Goal: Task Accomplishment & Management: Use online tool/utility

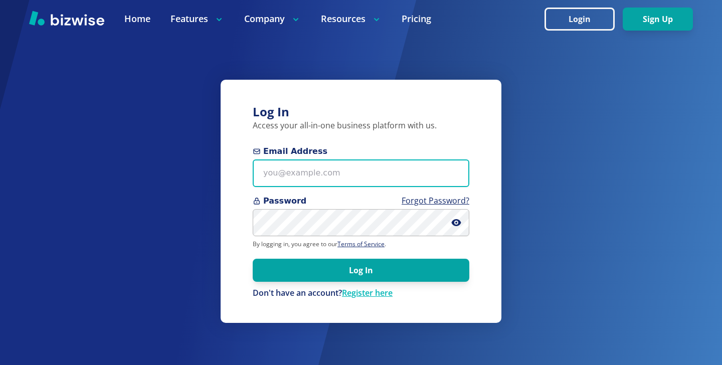
click at [381, 165] on input "Email Address" at bounding box center [361, 173] width 217 height 28
paste input "[EMAIL_ADDRESS][DOMAIN_NAME]"
type input "[EMAIL_ADDRESS][DOMAIN_NAME]"
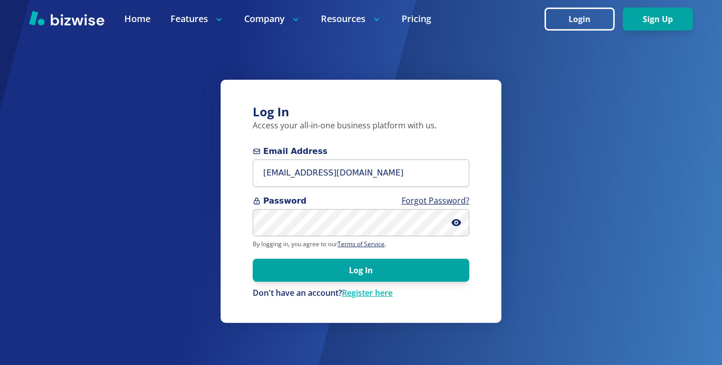
click at [415, 282] on form "Email Address [EMAIL_ADDRESS][DOMAIN_NAME] Password Forgot Password? By logging…" at bounding box center [361, 221] width 217 height 153
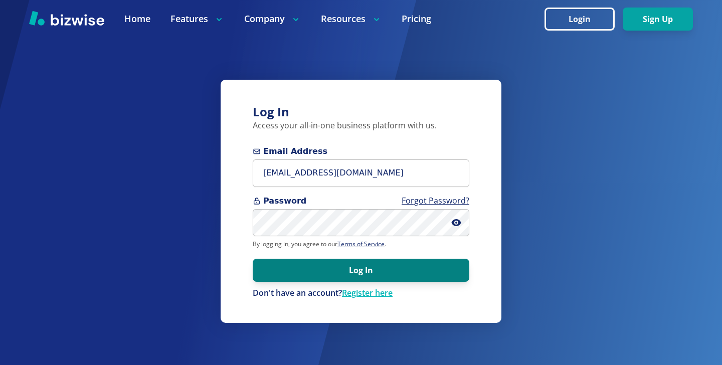
click at [420, 280] on button "Log In" at bounding box center [361, 270] width 217 height 23
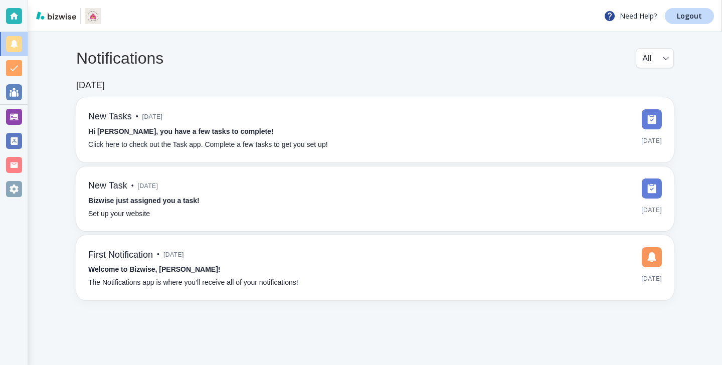
click at [4, 115] on div at bounding box center [14, 117] width 28 height 24
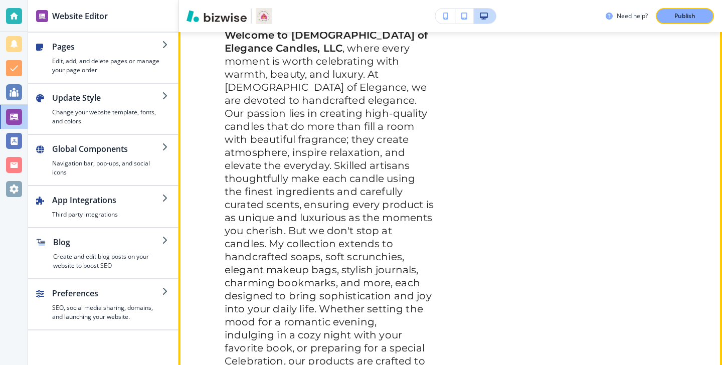
scroll to position [593, 0]
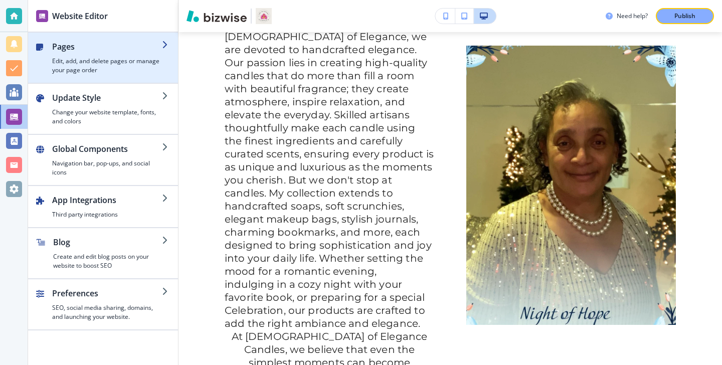
click at [163, 56] on div "button" at bounding box center [170, 58] width 16 height 34
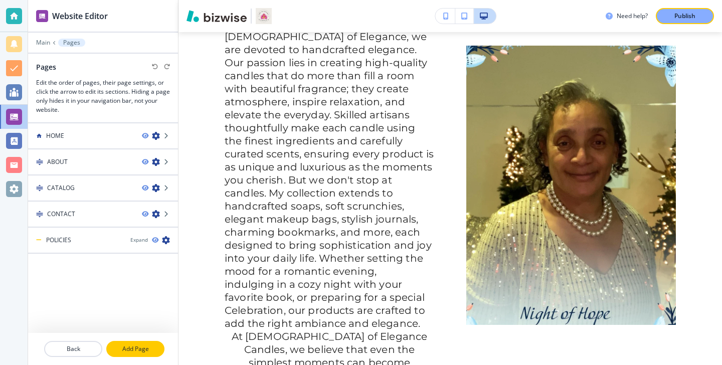
click at [132, 344] on p "Add Page" at bounding box center [135, 348] width 56 height 9
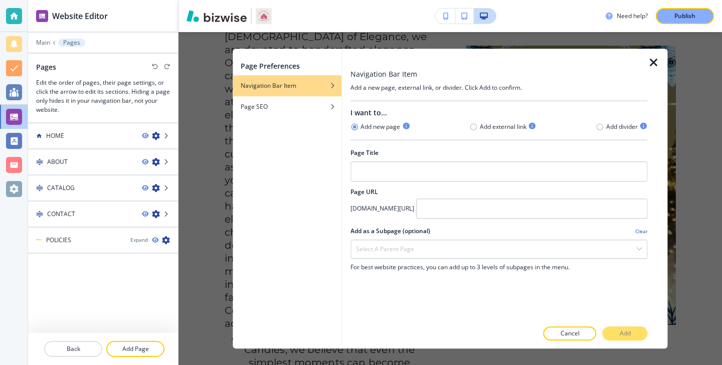
click at [648, 60] on icon "button" at bounding box center [654, 63] width 12 height 12
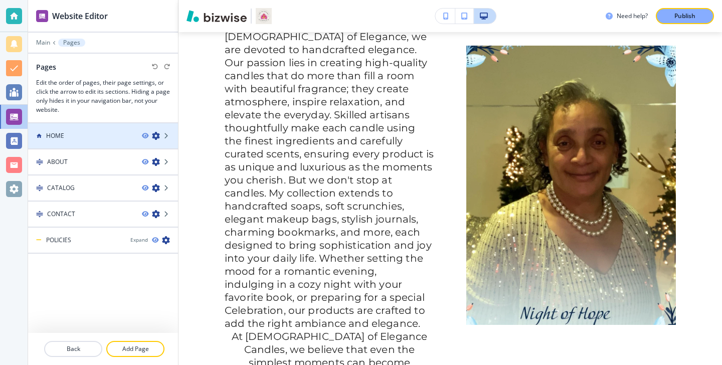
click at [111, 141] on div at bounding box center [103, 144] width 150 height 8
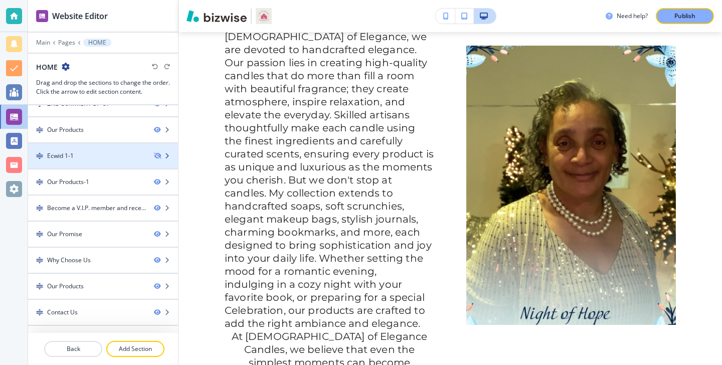
scroll to position [137, 0]
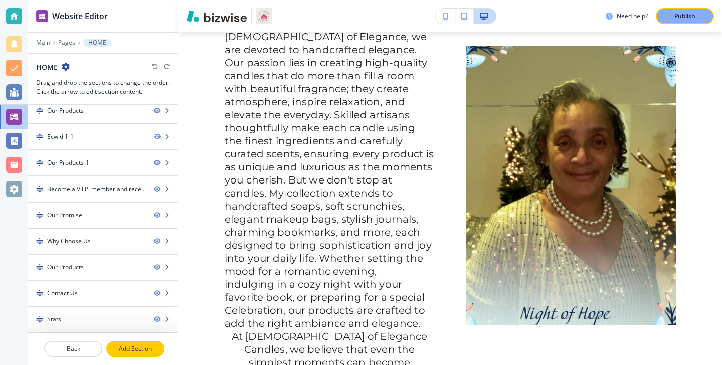
click at [151, 353] on button "Add Section" at bounding box center [135, 349] width 58 height 16
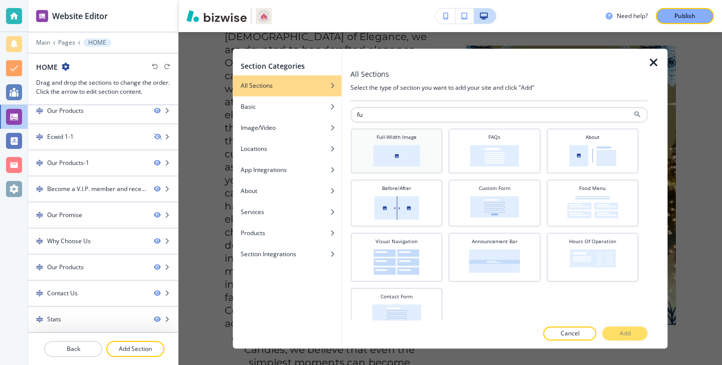
type input "fu"
click at [422, 138] on div "Full-Width Image" at bounding box center [396, 149] width 82 height 33
click at [624, 332] on p "Add" at bounding box center [625, 333] width 11 height 9
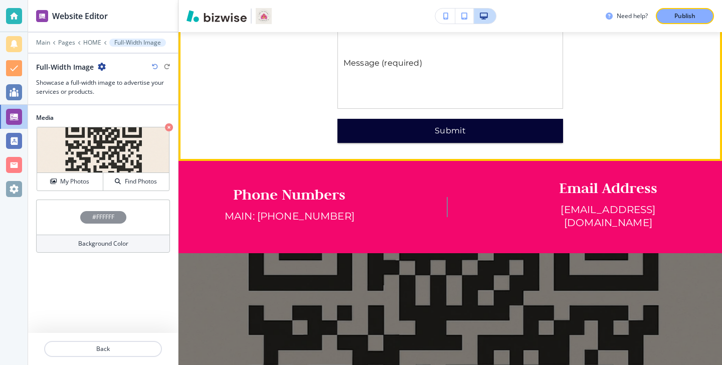
scroll to position [2582, 0]
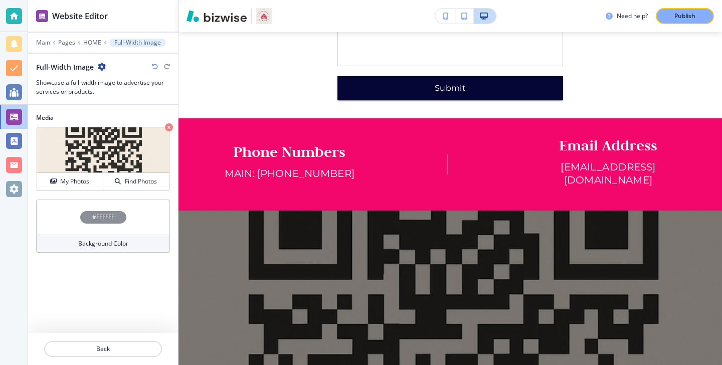
click at [102, 63] on icon "button" at bounding box center [102, 67] width 8 height 8
click at [115, 118] on p "Delete Section" at bounding box center [129, 119] width 51 height 9
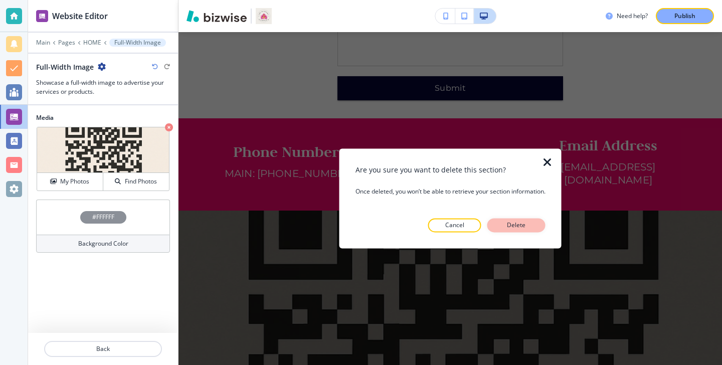
click at [513, 232] on button "Delete" at bounding box center [516, 226] width 58 height 14
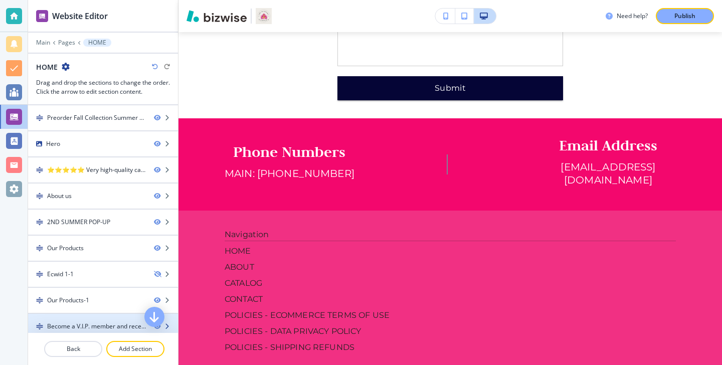
scroll to position [137, 0]
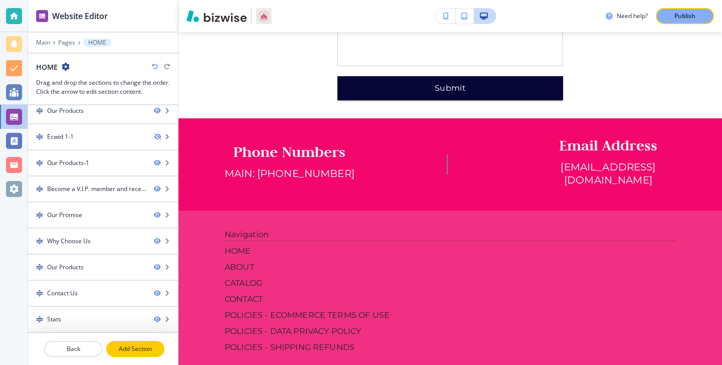
click at [129, 345] on p "Add Section" at bounding box center [135, 348] width 56 height 9
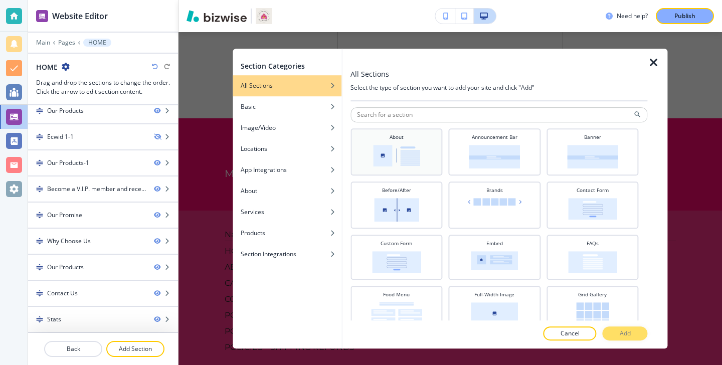
click at [402, 162] on img at bounding box center [396, 156] width 47 height 22
click at [617, 339] on button "Add" at bounding box center [624, 333] width 45 height 14
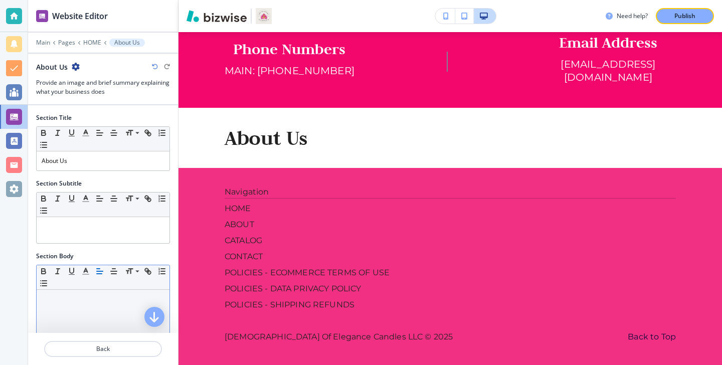
scroll to position [369, 0]
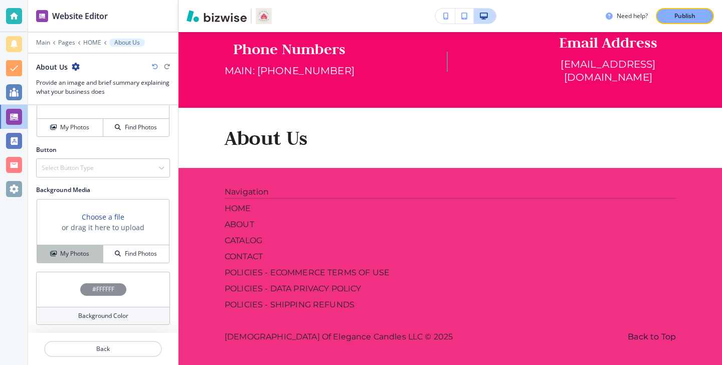
click at [73, 246] on button "My Photos" at bounding box center [70, 254] width 66 height 18
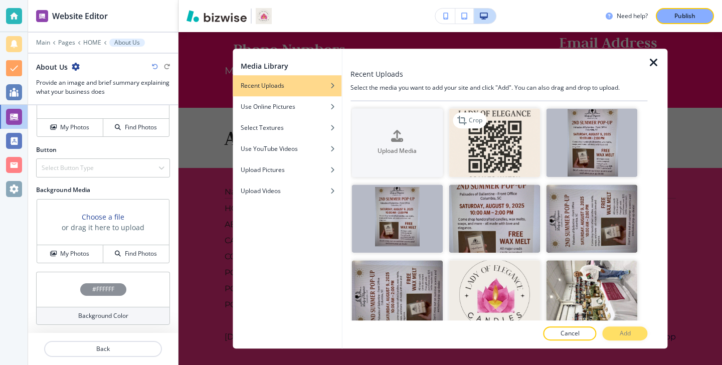
click at [523, 122] on img "button" at bounding box center [494, 142] width 91 height 69
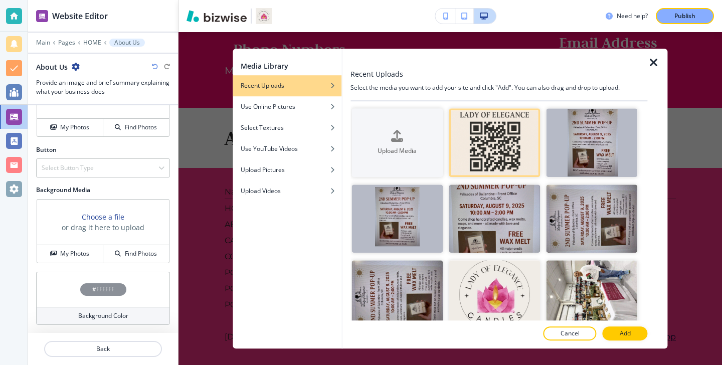
click at [640, 336] on button "Add" at bounding box center [624, 333] width 45 height 14
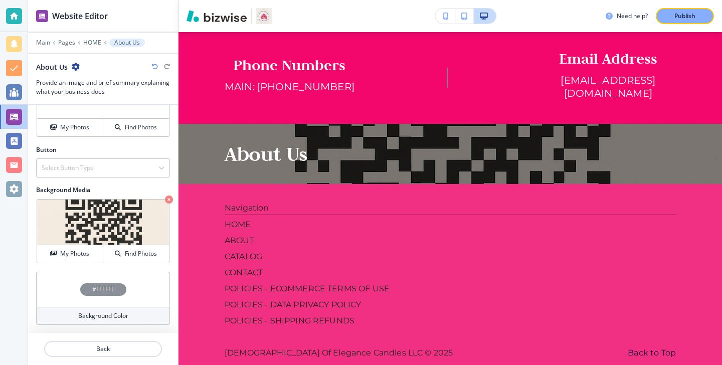
click at [75, 71] on div "About Us" at bounding box center [58, 67] width 44 height 11
click at [72, 70] on icon "button" at bounding box center [76, 67] width 8 height 8
click at [116, 118] on p "Delete Section" at bounding box center [103, 119] width 51 height 9
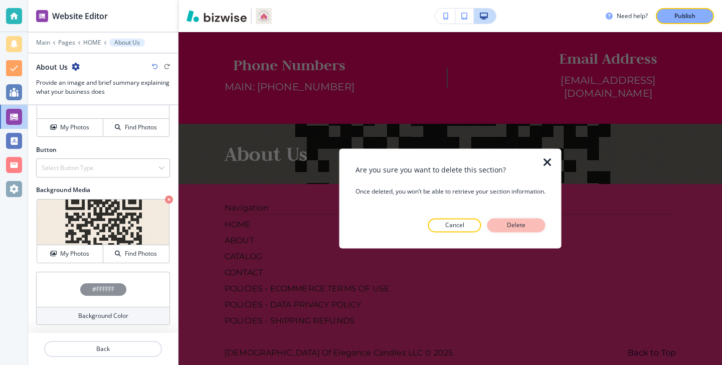
click at [541, 219] on button "Delete" at bounding box center [516, 226] width 58 height 14
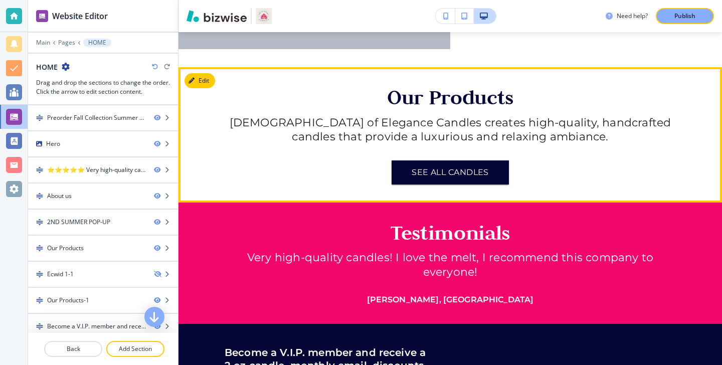
scroll to position [1331, 0]
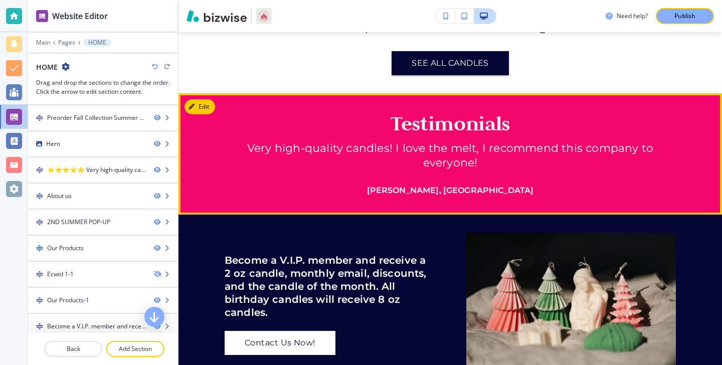
click at [323, 114] on p "Testimonials" at bounding box center [450, 123] width 451 height 24
click at [203, 99] on button "Edit This Section" at bounding box center [218, 106] width 68 height 15
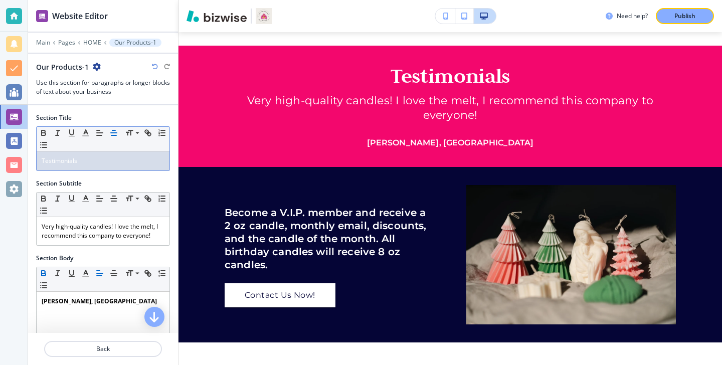
scroll to position [465, 0]
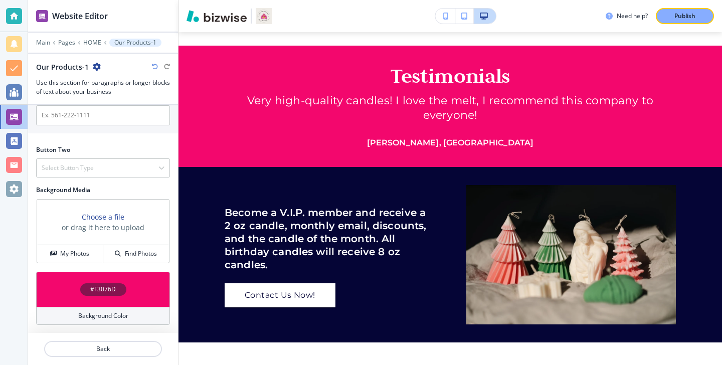
click at [108, 309] on div "Background Color" at bounding box center [103, 316] width 134 height 18
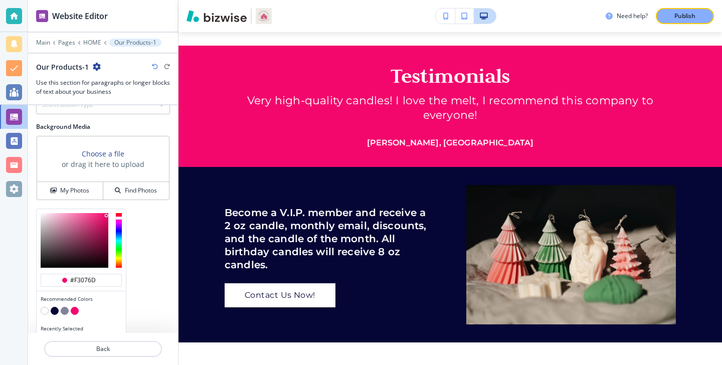
scroll to position [545, 0]
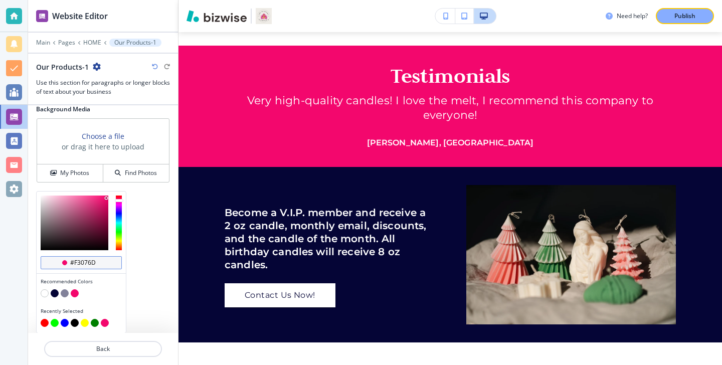
drag, startPoint x: 99, startPoint y: 263, endPoint x: 65, endPoint y: 263, distance: 33.6
click at [66, 263] on div "#f3076d" at bounding box center [81, 262] width 81 height 13
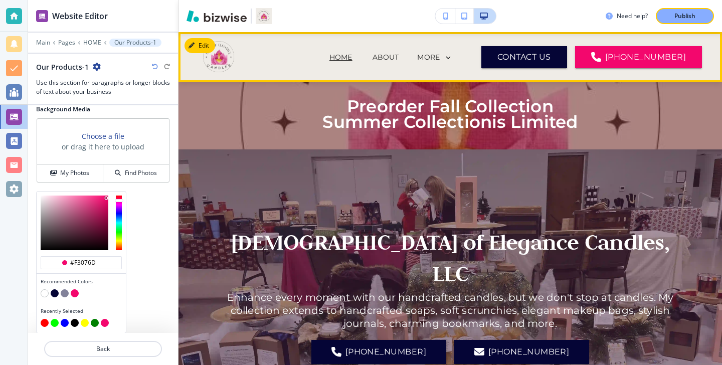
scroll to position [465, 0]
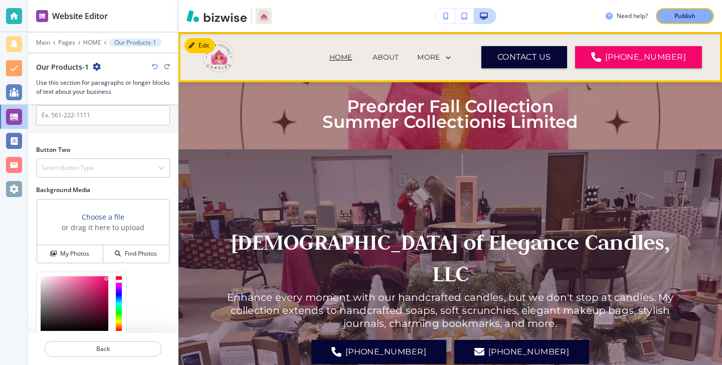
click at [352, 55] on p "HOME" at bounding box center [340, 57] width 23 height 11
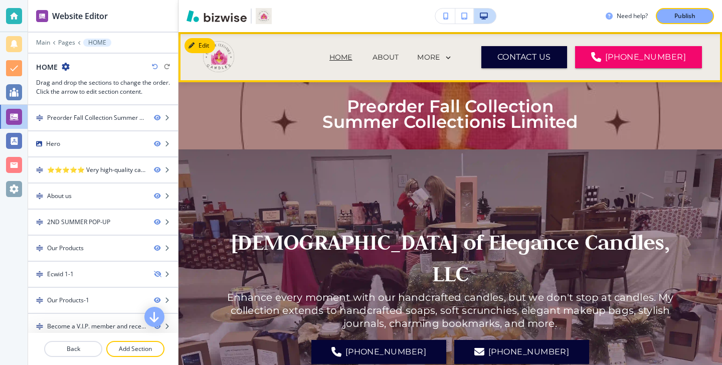
click at [352, 56] on p "HOME" at bounding box center [340, 57] width 23 height 11
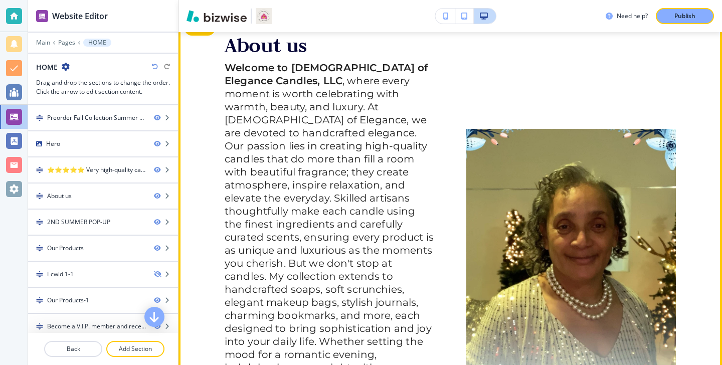
scroll to position [0, 0]
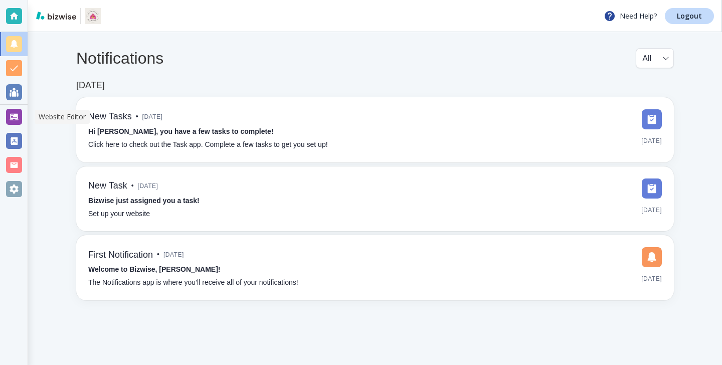
click at [12, 108] on div at bounding box center [14, 117] width 28 height 24
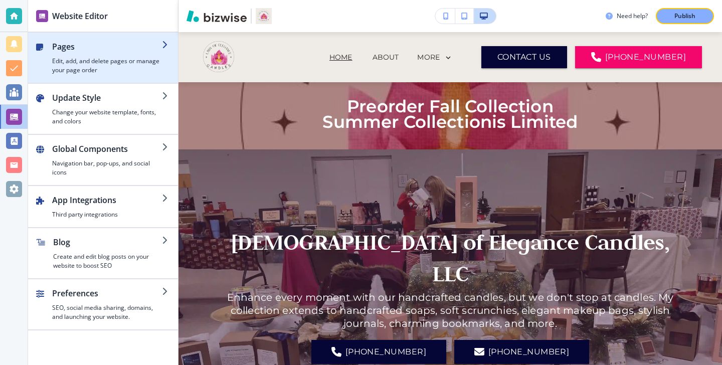
click at [149, 81] on div "button" at bounding box center [103, 79] width 150 height 8
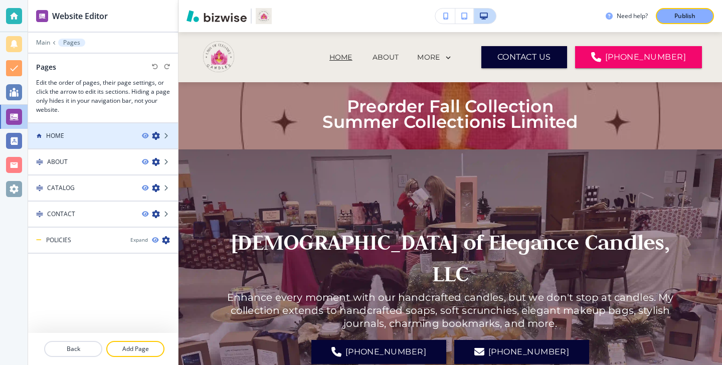
click at [94, 132] on div "HOME" at bounding box center [81, 135] width 106 height 9
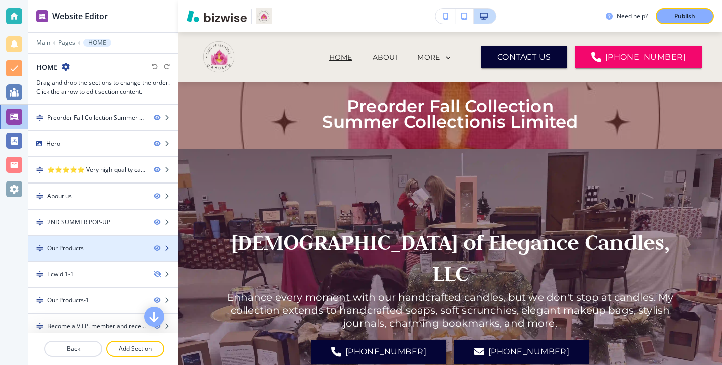
scroll to position [137, 0]
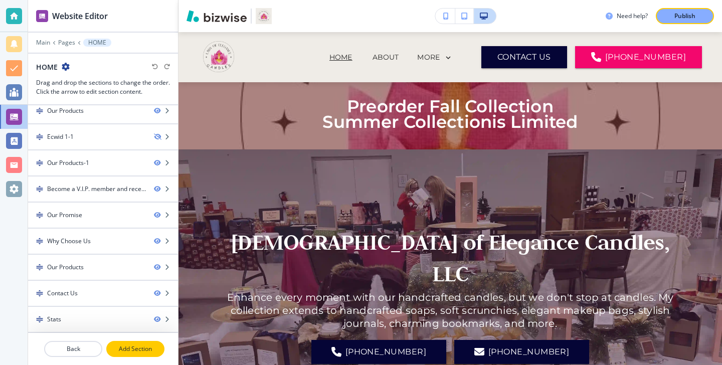
click at [138, 348] on p "Add Section" at bounding box center [135, 348] width 56 height 9
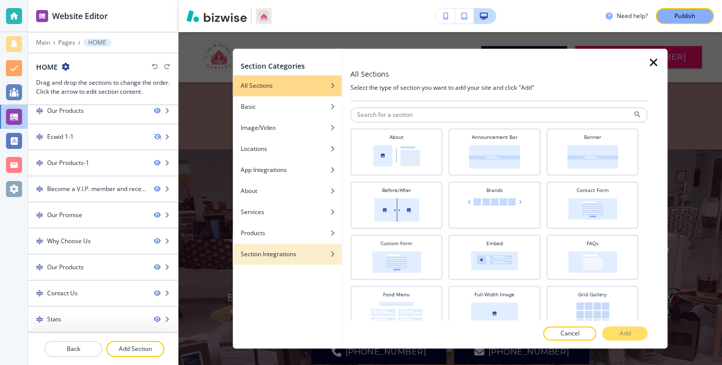
click at [296, 255] on h4 "Section Integrations" at bounding box center [269, 254] width 56 height 9
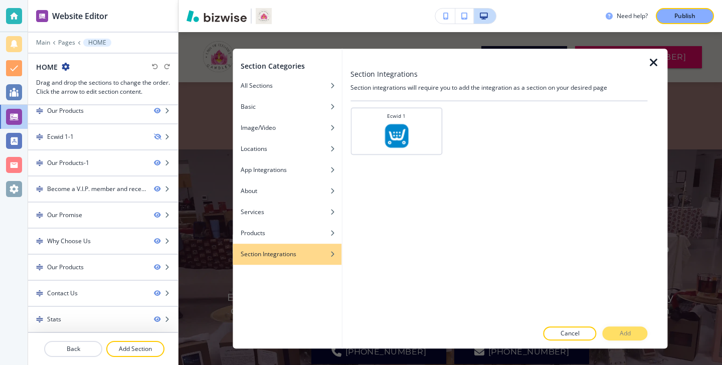
click at [58, 53] on div at bounding box center [103, 53] width 150 height 1
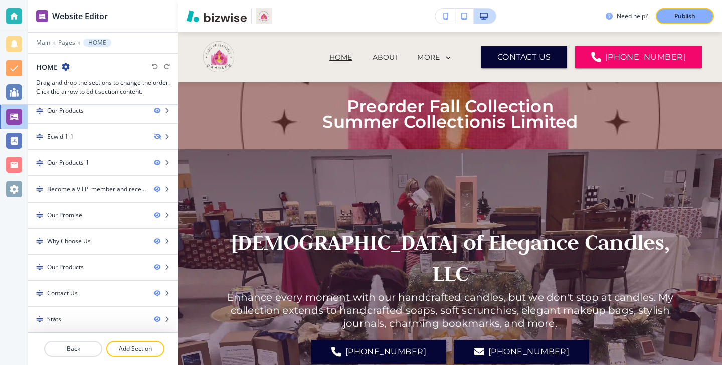
click at [47, 48] on div at bounding box center [103, 50] width 150 height 6
click at [46, 46] on p "Main" at bounding box center [43, 42] width 14 height 7
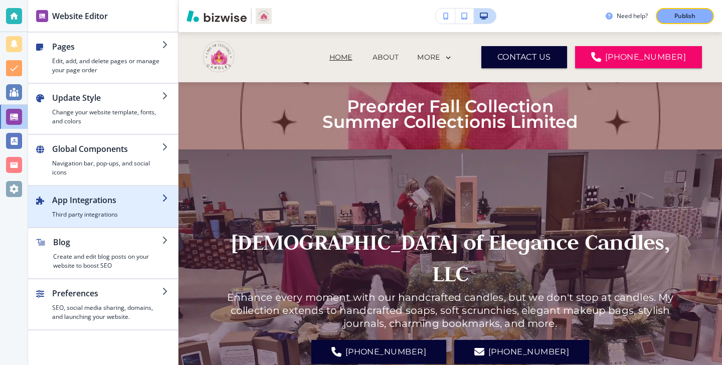
click at [123, 195] on h2 "App Integrations" at bounding box center [107, 200] width 110 height 12
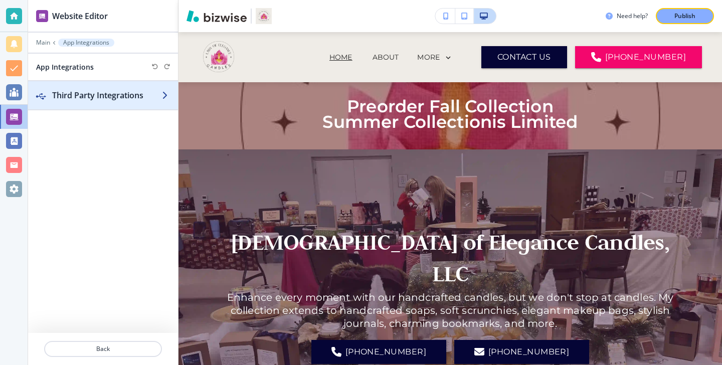
click at [117, 90] on h2 "Third Party Integrations" at bounding box center [107, 95] width 110 height 12
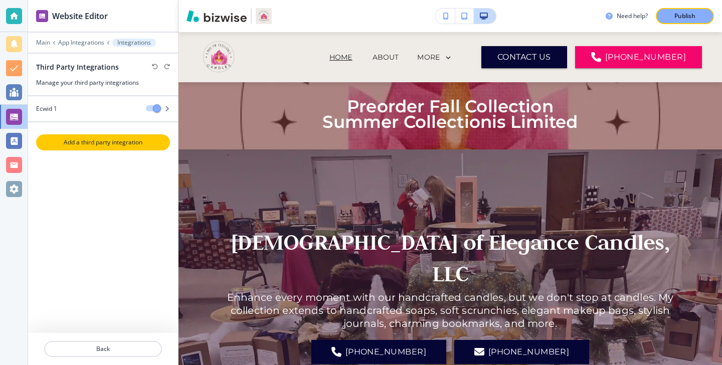
click at [154, 138] on p "Add a third party integration" at bounding box center [103, 142] width 132 height 9
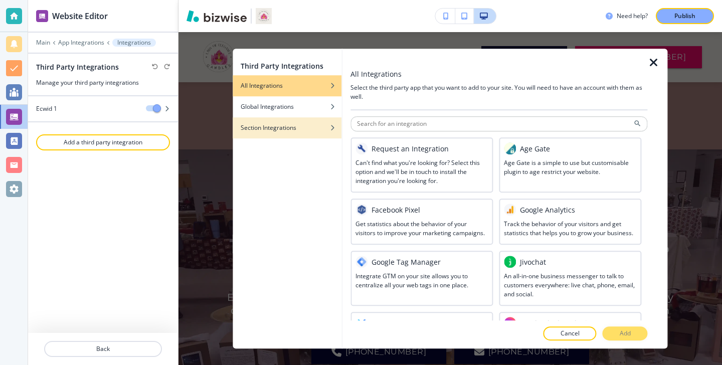
click at [304, 128] on div "Section Integrations" at bounding box center [287, 127] width 109 height 9
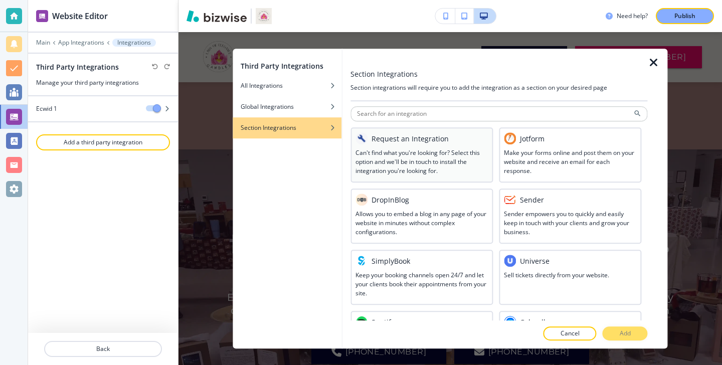
scroll to position [332, 0]
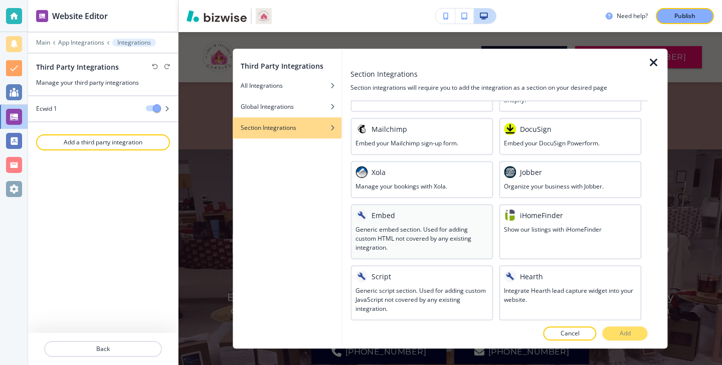
click at [377, 222] on div at bounding box center [421, 223] width 132 height 4
click at [628, 336] on p "Add" at bounding box center [625, 333] width 11 height 9
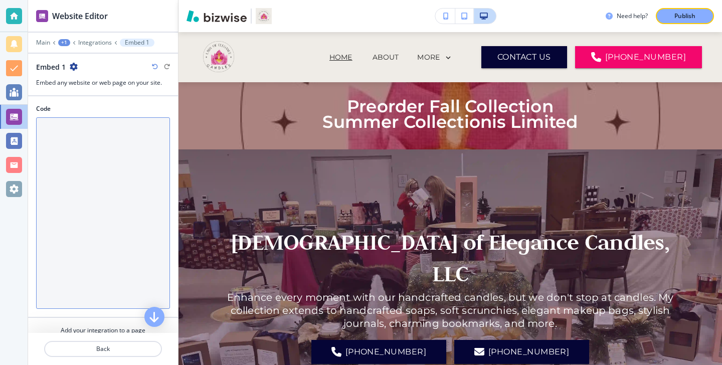
click at [90, 177] on textarea "Code" at bounding box center [103, 212] width 134 height 191
paste textarea "<div style="position: relative; width: 100%; height: 0; padding-top: 56.2500%; …"
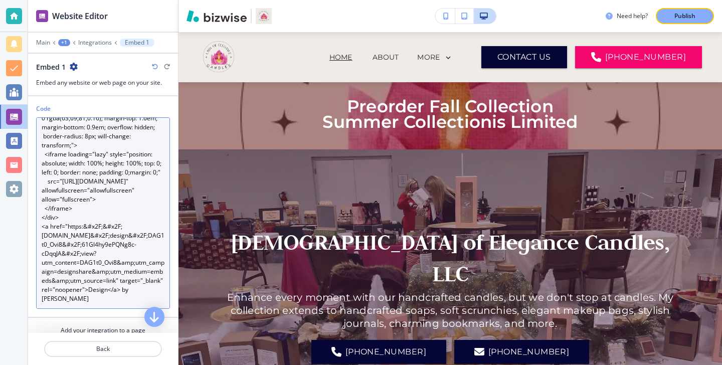
scroll to position [34, 0]
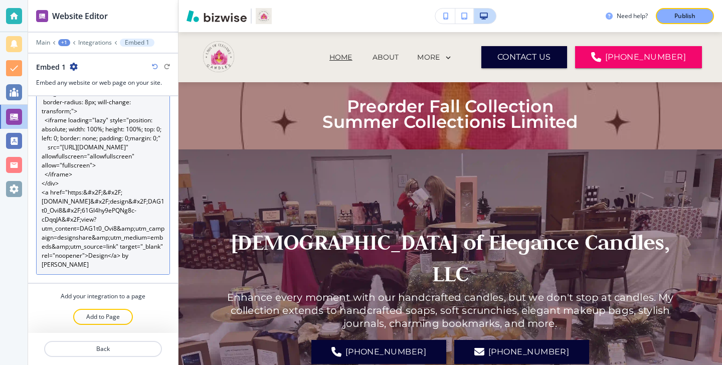
type textarea "<div style="position: relative; width: 100%; height: 0; padding-top: 56.2500%; …"
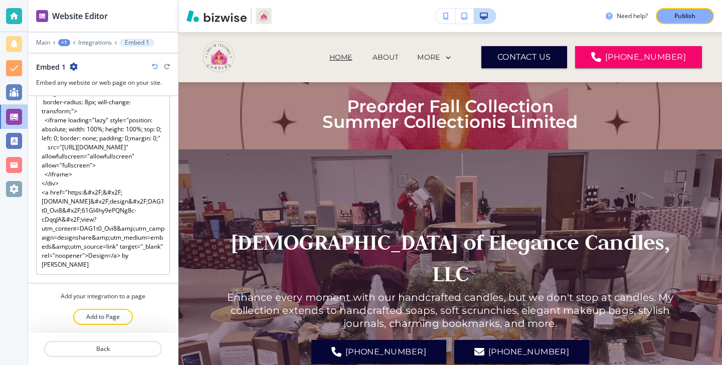
click at [116, 318] on p "Add to Page" at bounding box center [103, 316] width 34 height 9
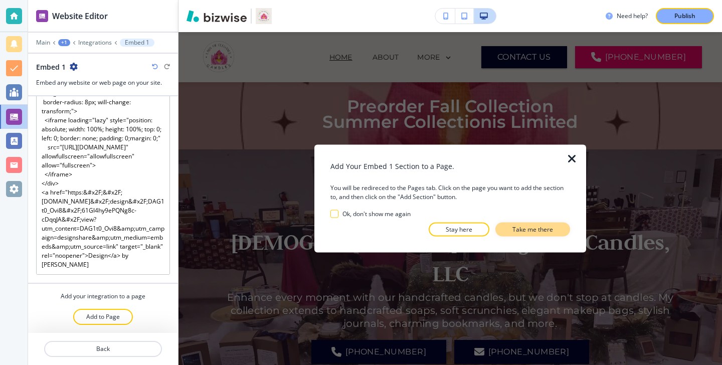
click at [556, 229] on button "Take me there" at bounding box center [532, 230] width 75 height 14
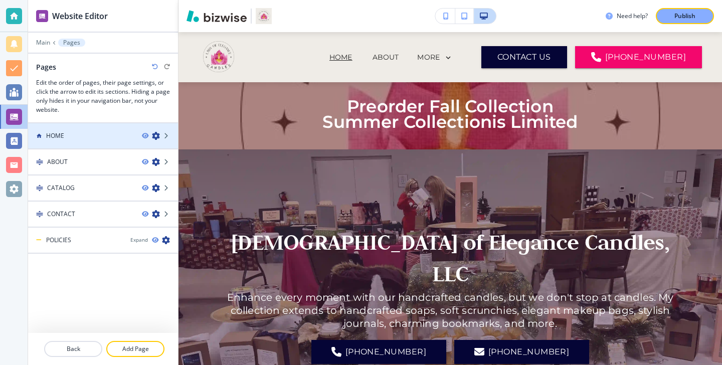
click at [101, 136] on div "HOME" at bounding box center [81, 135] width 106 height 9
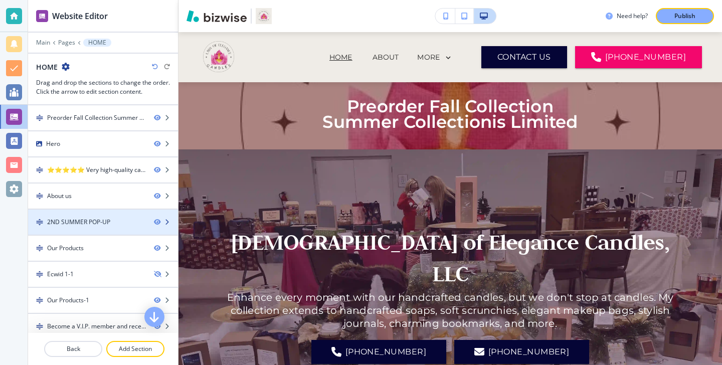
scroll to position [1, 0]
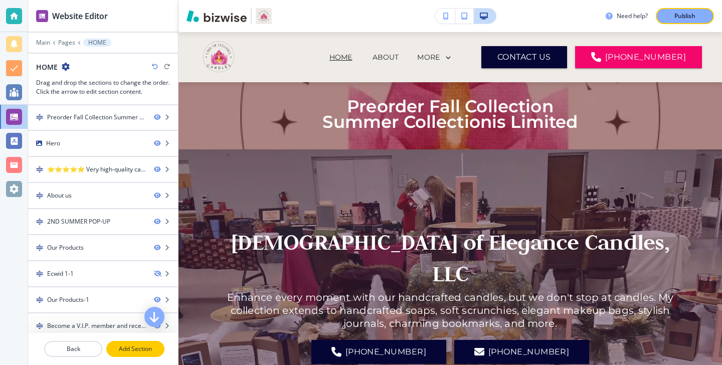
click at [146, 355] on button "Add Section" at bounding box center [135, 349] width 58 height 16
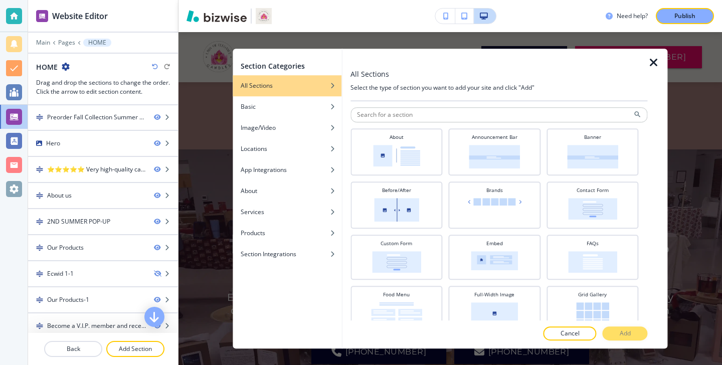
click at [293, 268] on div "Section Categories All Sections Basic Image/Video Locations App Integrations Ab…" at bounding box center [287, 199] width 109 height 300
click at [293, 267] on div "Section Categories All Sections Basic Image/Video Locations App Integrations Ab…" at bounding box center [287, 199] width 109 height 300
click at [299, 257] on div "Section Integrations" at bounding box center [287, 254] width 109 height 9
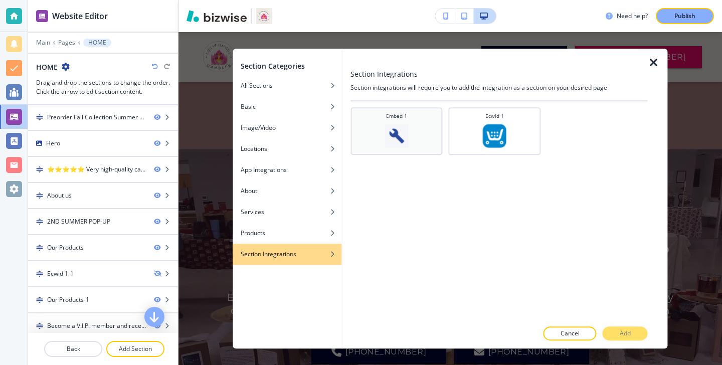
click at [411, 138] on div "Embed 1" at bounding box center [396, 130] width 82 height 36
click at [620, 330] on p "Add" at bounding box center [625, 333] width 11 height 9
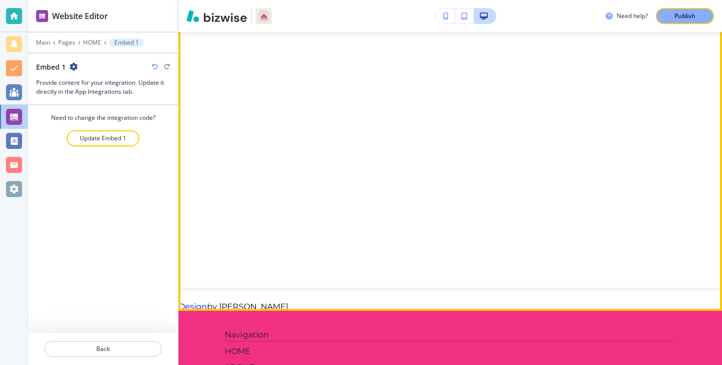
scroll to position [2839, 0]
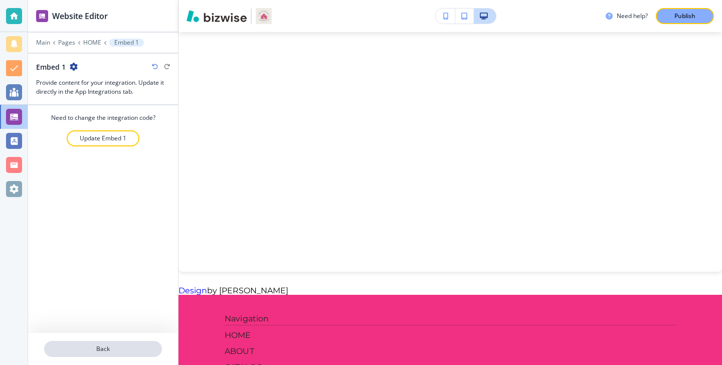
click at [116, 346] on p "Back" at bounding box center [103, 348] width 116 height 9
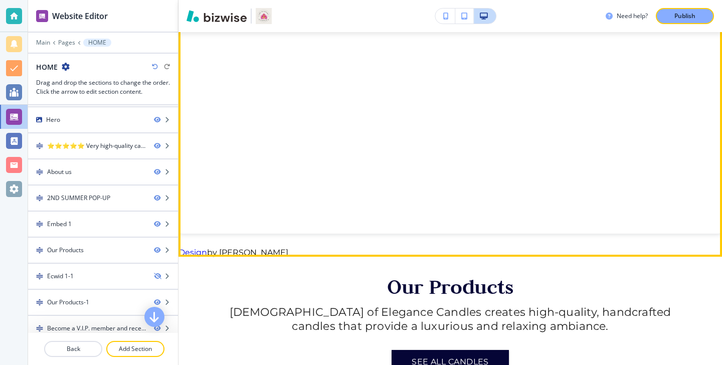
scroll to position [1517, 0]
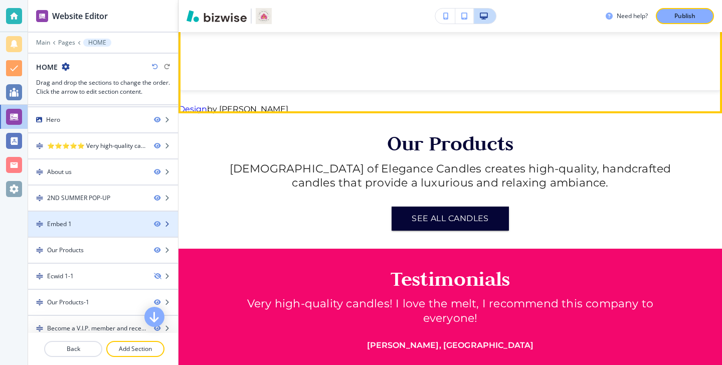
click at [116, 230] on div at bounding box center [103, 233] width 150 height 8
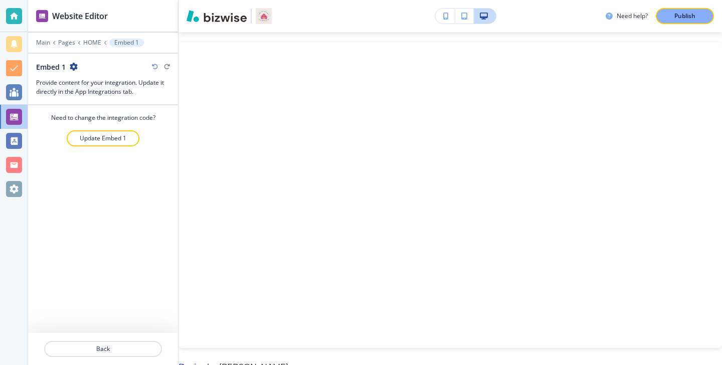
scroll to position [1256, 0]
click at [98, 146] on button "Update Embed 1" at bounding box center [103, 138] width 73 height 16
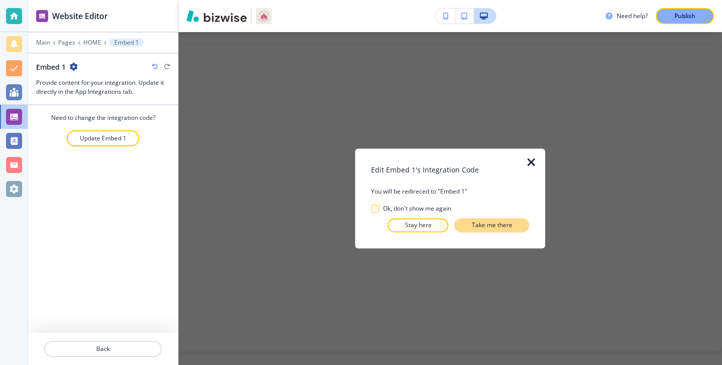
click at [514, 229] on button "Take me there" at bounding box center [492, 226] width 75 height 14
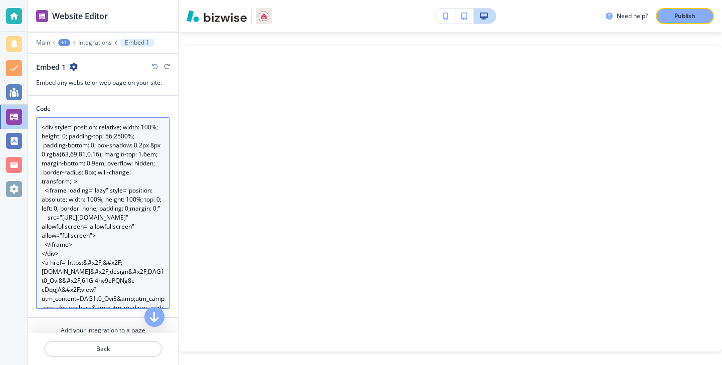
scroll to position [54, 0]
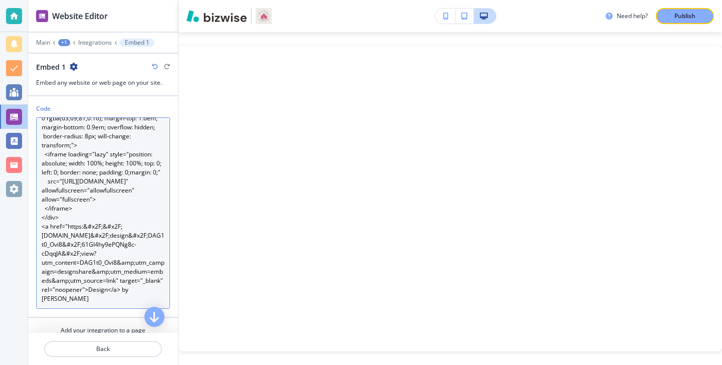
drag, startPoint x: 99, startPoint y: 305, endPoint x: 133, endPoint y: 289, distance: 38.1
click at [133, 289] on textarea "<div style="position: relative; width: 100%; height: 0; padding-top: 56.2500%; …" at bounding box center [103, 212] width 134 height 191
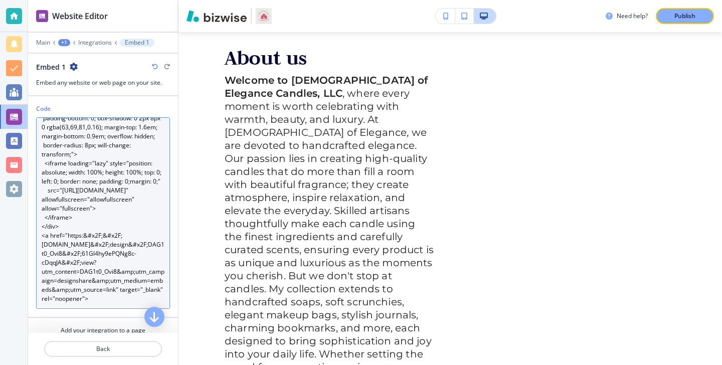
scroll to position [474, 0]
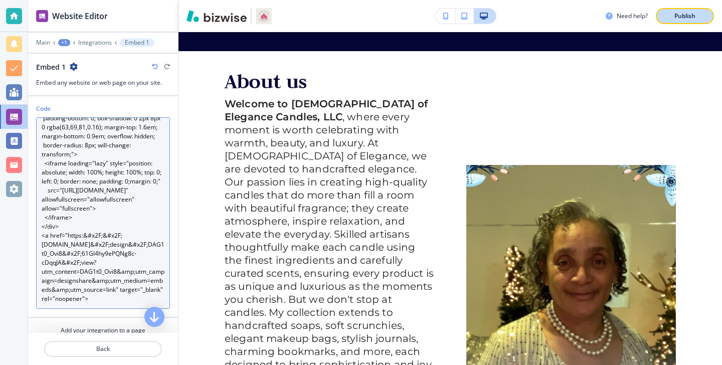
type textarea "<div style="position: relative; width: 100%; height: 0; padding-top: 56.2500%; …"
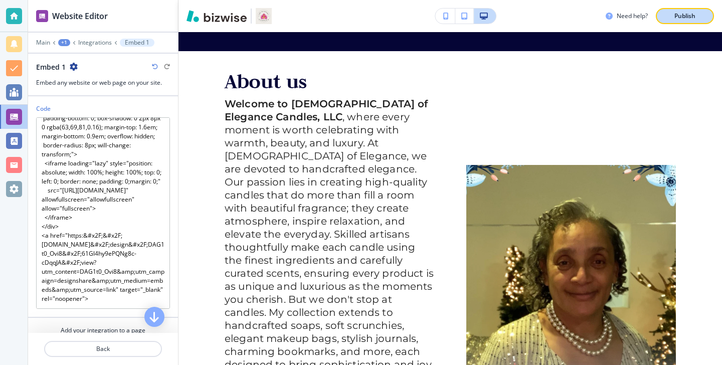
click at [687, 13] on p "Publish" at bounding box center [684, 16] width 21 height 9
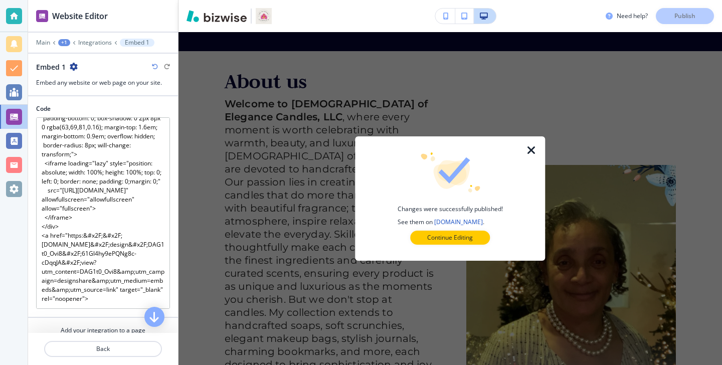
click at [467, 229] on div "Changes were successfully published! See them on theladyofelegancecandles.com .…" at bounding box center [450, 198] width 158 height 92
click at [467, 232] on button "Continue Editing" at bounding box center [450, 238] width 80 height 14
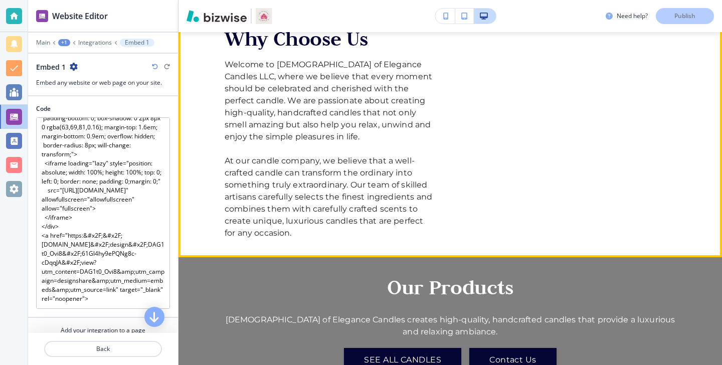
scroll to position [2251, 0]
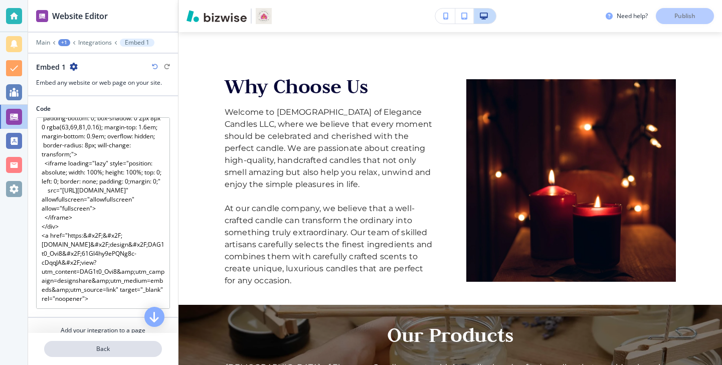
click at [120, 346] on p "Back" at bounding box center [103, 348] width 116 height 9
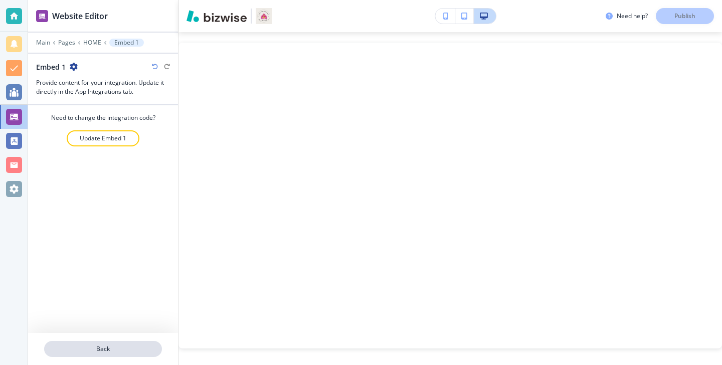
scroll to position [1256, 0]
click at [117, 343] on button "Back" at bounding box center [103, 349] width 118 height 16
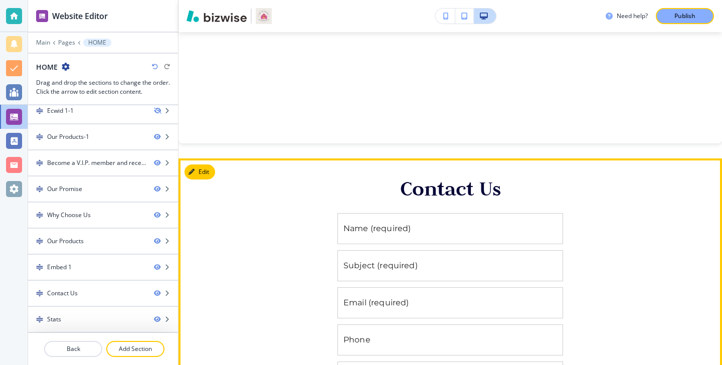
scroll to position [2565, 0]
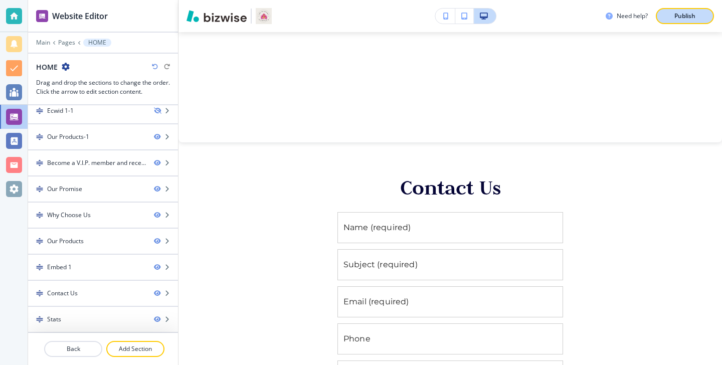
click at [686, 18] on p "Publish" at bounding box center [684, 16] width 21 height 9
